Goal: Find contact information: Find contact information

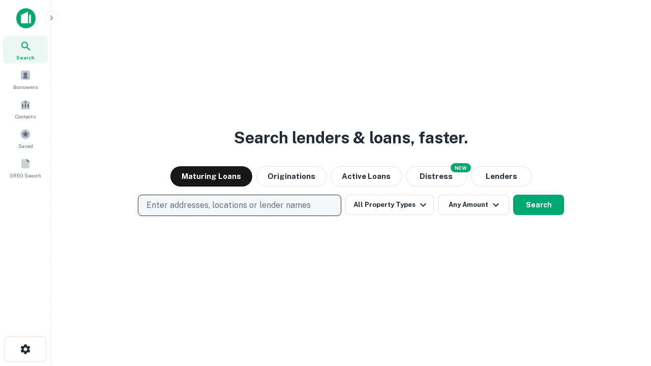
click at [239, 206] on p "Enter addresses, locations or lender names" at bounding box center [229, 205] width 164 height 12
type input "**********"
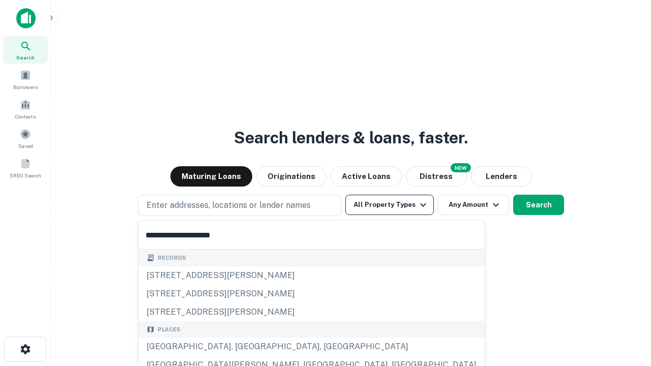
click at [243, 347] on div "[GEOGRAPHIC_DATA], [GEOGRAPHIC_DATA], [GEOGRAPHIC_DATA]" at bounding box center [311, 347] width 346 height 18
click at [390, 205] on button "All Property Types" at bounding box center [389, 205] width 89 height 20
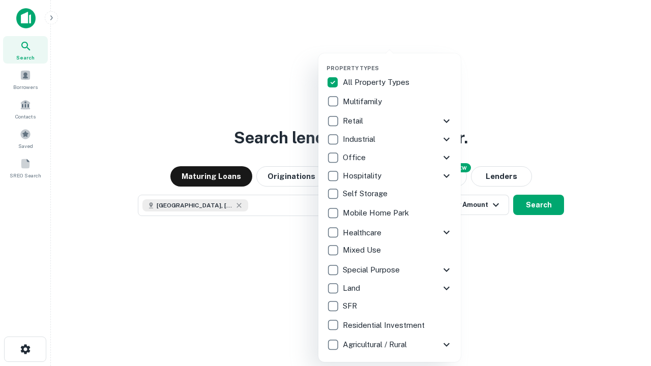
click at [398, 62] on button "button" at bounding box center [398, 62] width 142 height 1
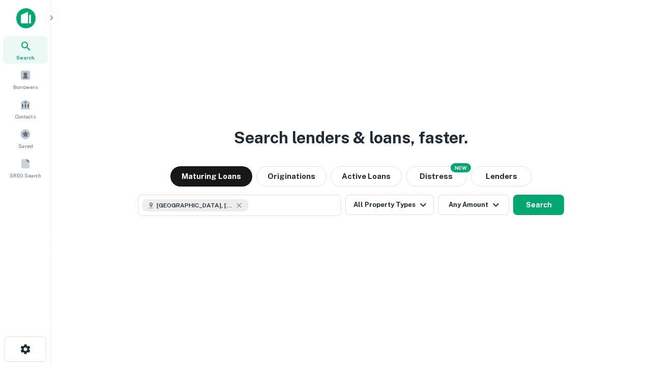
scroll to position [16, 0]
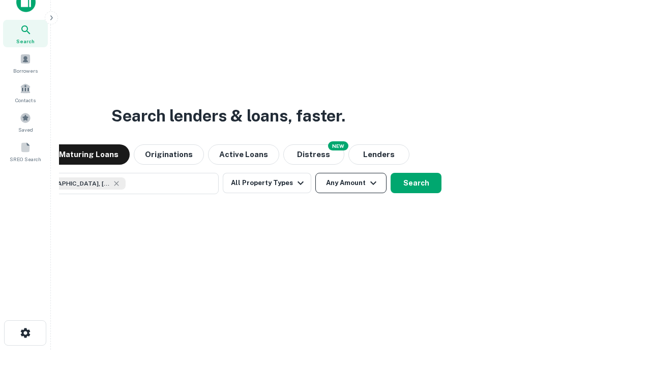
click at [315, 173] on button "Any Amount" at bounding box center [350, 183] width 71 height 20
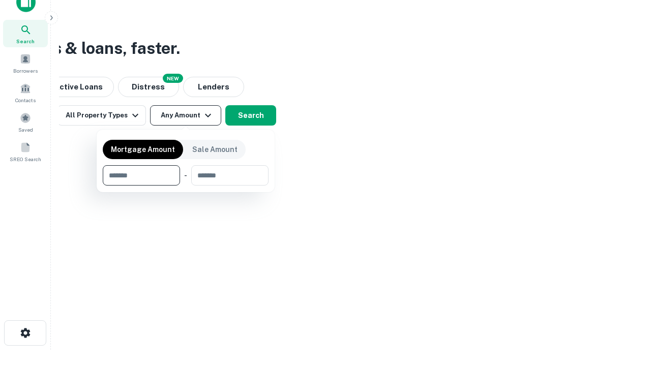
type input "*******"
click at [186, 186] on button "button" at bounding box center [186, 186] width 166 height 1
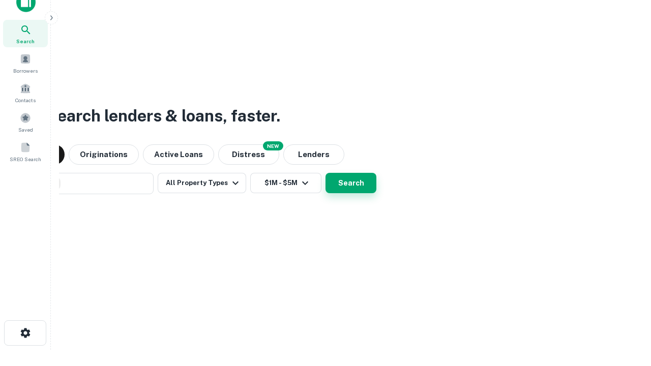
click at [326, 173] on button "Search" at bounding box center [351, 183] width 51 height 20
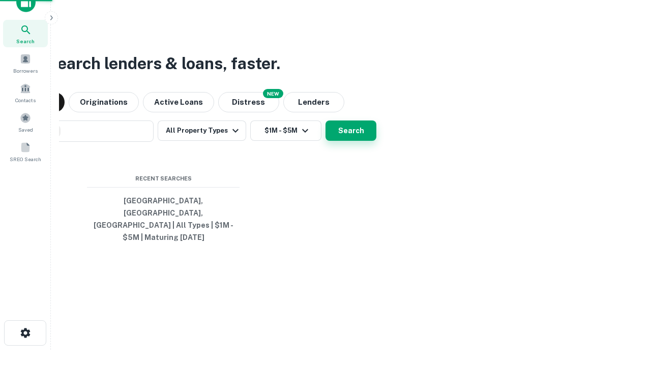
scroll to position [33, 288]
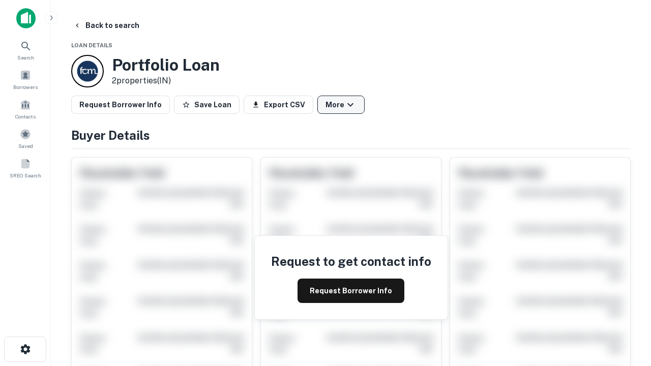
click at [341, 105] on button "More" at bounding box center [340, 105] width 47 height 18
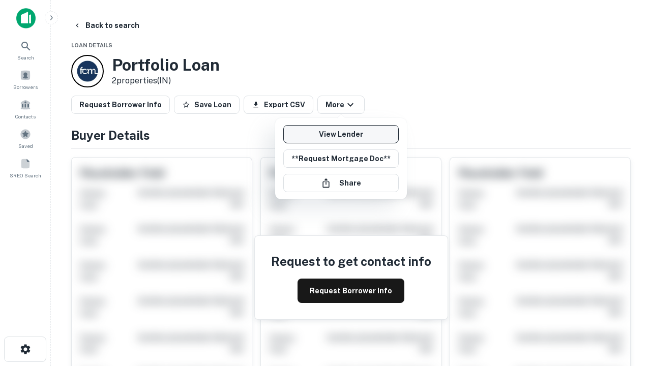
click at [341, 134] on link "View Lender" at bounding box center [340, 134] width 115 height 18
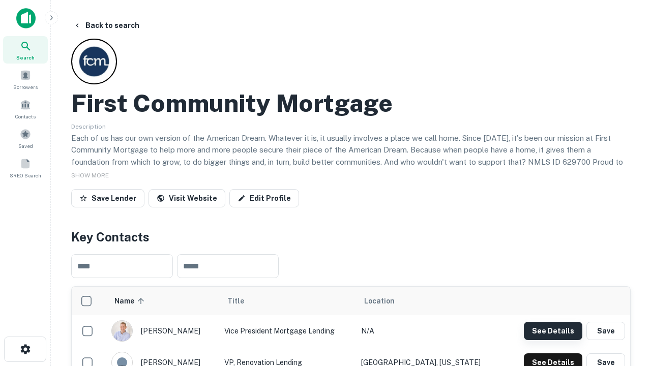
click at [553, 331] on button "See Details" at bounding box center [553, 331] width 59 height 18
click at [25, 349] on icon "button" at bounding box center [25, 349] width 12 height 12
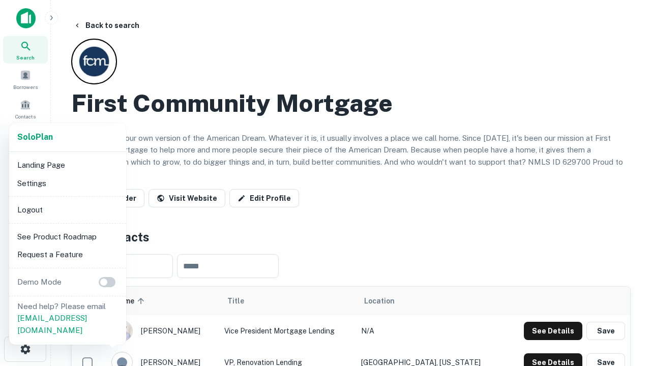
click at [67, 210] on li "Logout" at bounding box center [67, 210] width 109 height 18
